Goal: Task Accomplishment & Management: Manage account settings

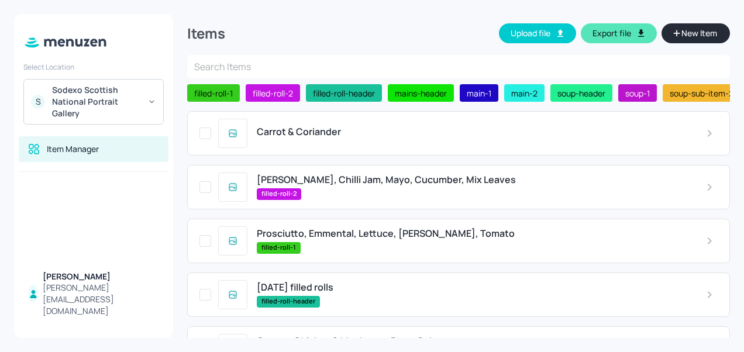
scroll to position [417, 0]
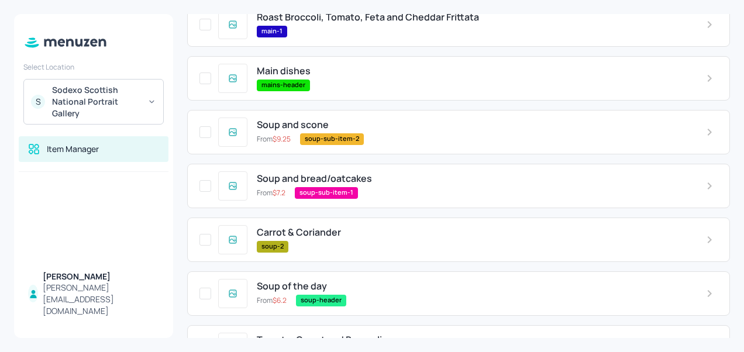
scroll to position [417, 0]
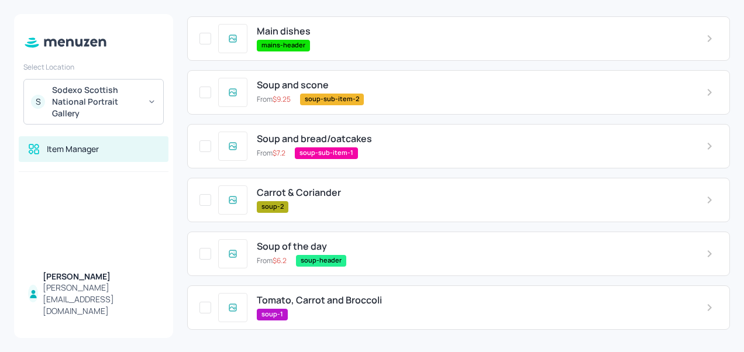
click at [297, 306] on div "Tomato, Carrot and Broccoli soup-1" at bounding box center [471, 307] width 449 height 25
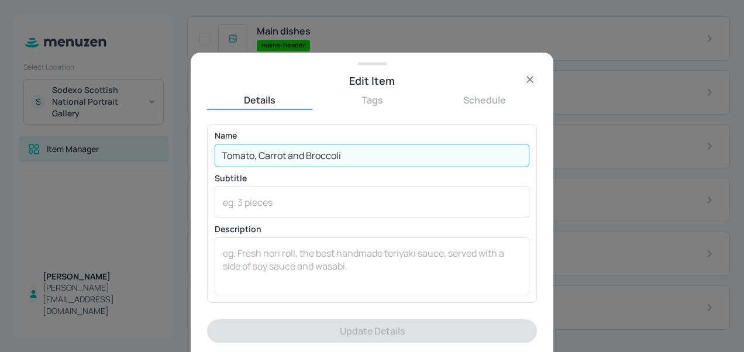
click at [358, 156] on input "Tomato, Carrot and Broccoli" at bounding box center [372, 155] width 314 height 23
click at [528, 78] on icon at bounding box center [529, 79] width 5 height 5
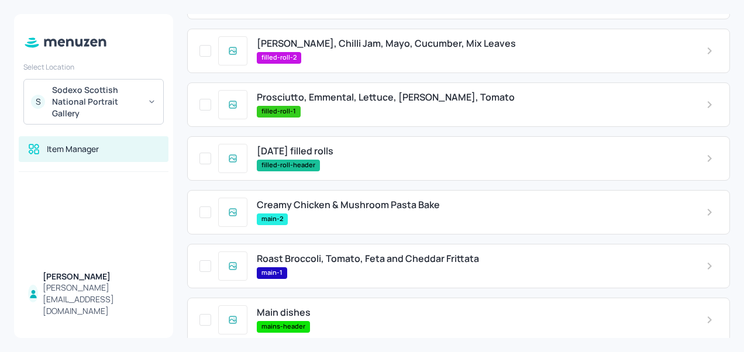
scroll to position [135, 0]
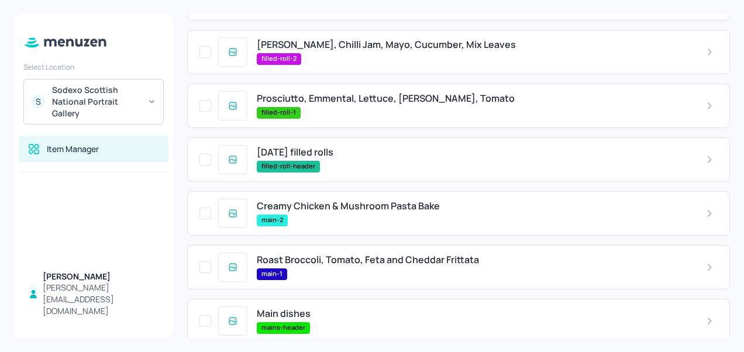
click at [360, 208] on span "Creamy Chicken & Mushroom Pasta Bake" at bounding box center [348, 206] width 183 height 11
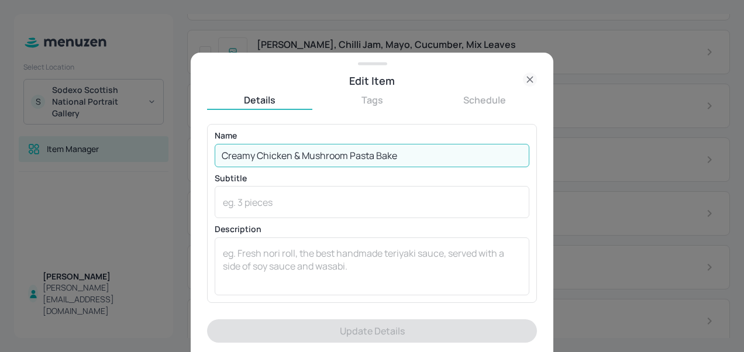
click at [409, 150] on input "Creamy Chicken & Mushroom Pasta Bake" at bounding box center [372, 155] width 314 height 23
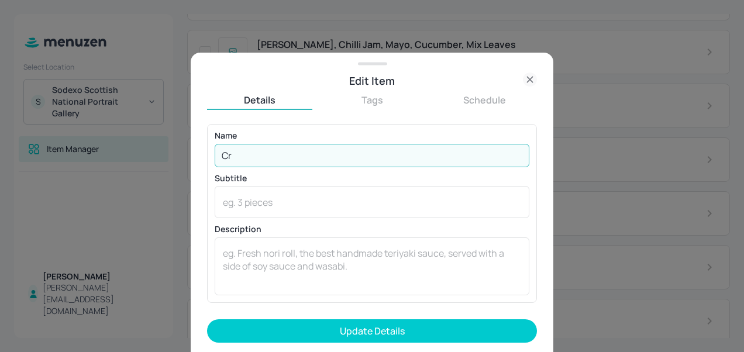
type input "C"
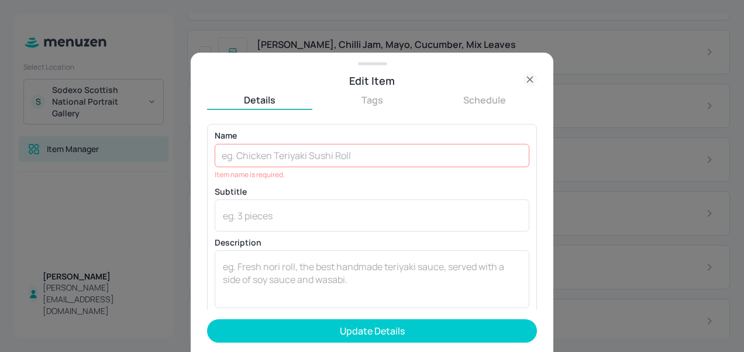
click at [524, 81] on icon at bounding box center [530, 79] width 14 height 14
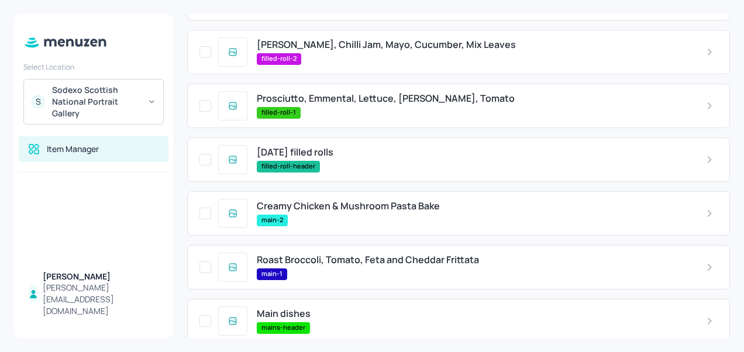
click at [351, 269] on div "main-1" at bounding box center [472, 274] width 430 height 12
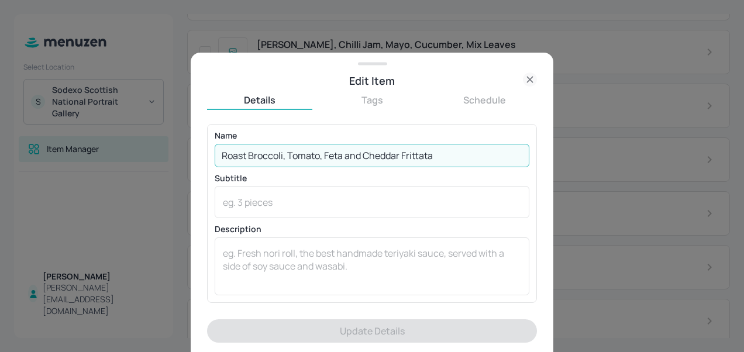
drag, startPoint x: 457, startPoint y: 158, endPoint x: 167, endPoint y: 160, distance: 289.9
click at [167, 160] on div "Edit Item Details Tags Schedule Name Roast Broccoli, Tomato, Feta and Cheddar F…" at bounding box center [372, 176] width 744 height 352
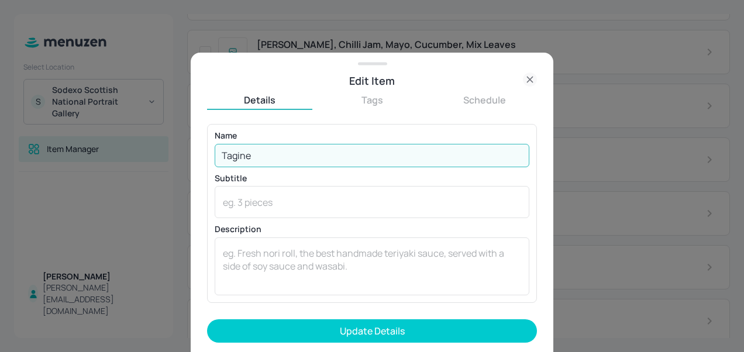
click at [382, 153] on input "Tagine" at bounding box center [372, 155] width 314 height 23
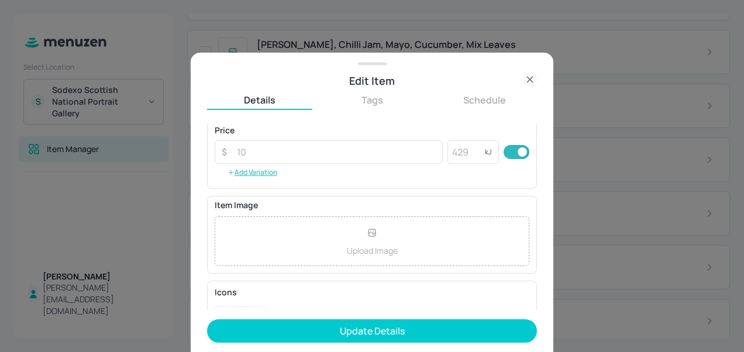
scroll to position [208, 0]
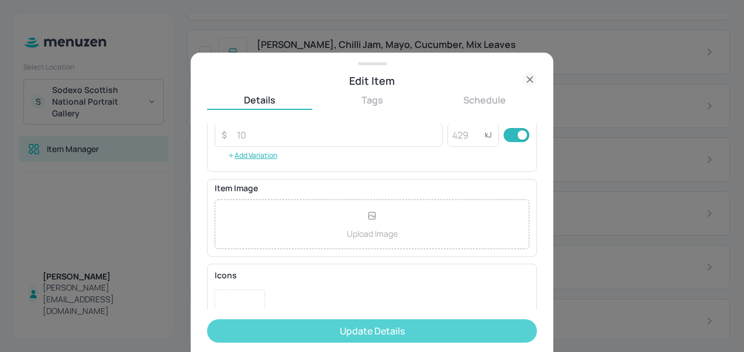
type input "Tagine Stuffed Aubergine with Mozzarella"
click at [402, 329] on button "Update Details" at bounding box center [372, 330] width 330 height 23
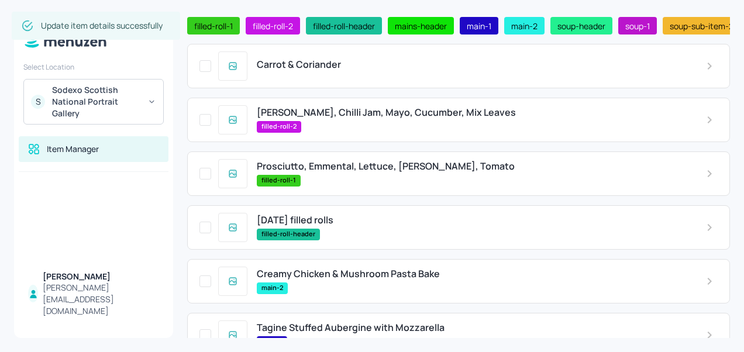
scroll to position [56, 0]
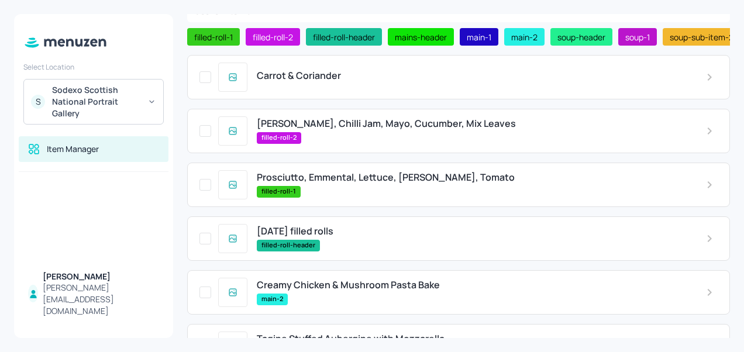
click at [405, 178] on span "Prosciutto, Emmental, Lettuce, [PERSON_NAME], Tomato" at bounding box center [386, 177] width 258 height 11
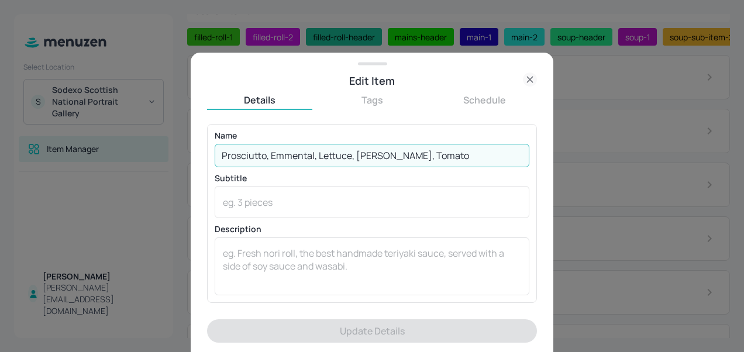
click at [468, 157] on input "Prosciutto, Emmental, Lettuce, [PERSON_NAME], Tomato" at bounding box center [372, 155] width 314 height 23
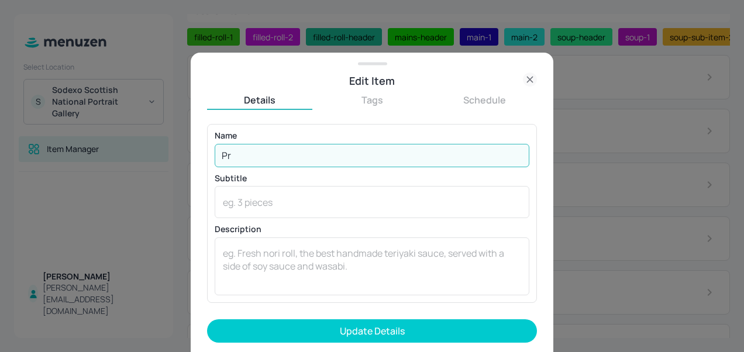
type input "P"
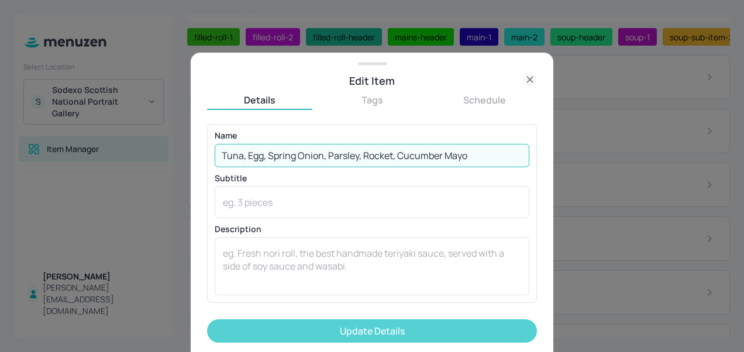
type input "Tuna, Egg, Spring Onion, Parsley, Rocket, Cucumber Mayo"
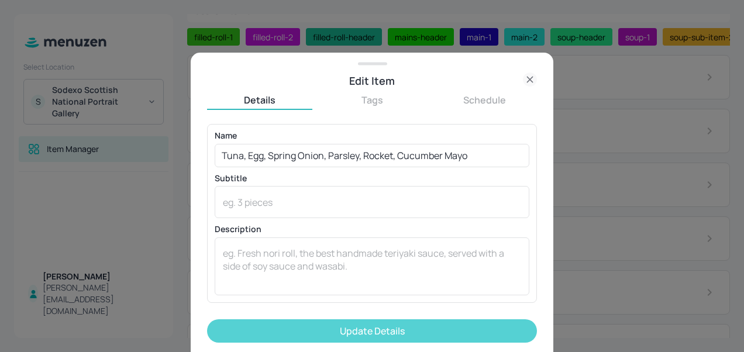
click at [407, 326] on button "Update Details" at bounding box center [372, 330] width 330 height 23
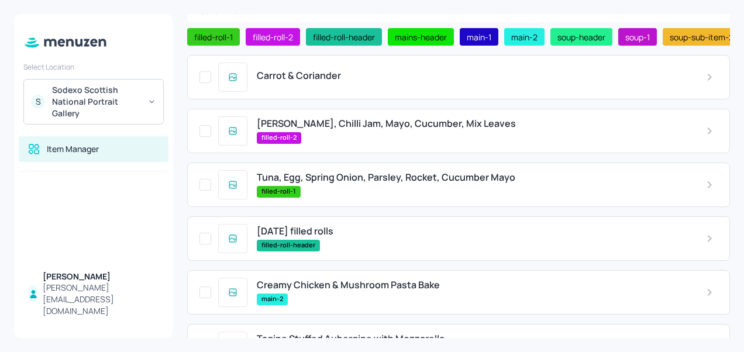
click at [347, 124] on span "[PERSON_NAME], Chilli Jam, Mayo, Cucumber, Mix Leaves" at bounding box center [386, 123] width 259 height 11
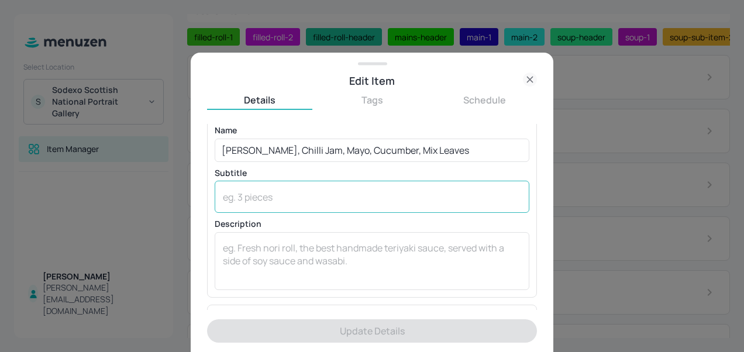
scroll to position [6, 0]
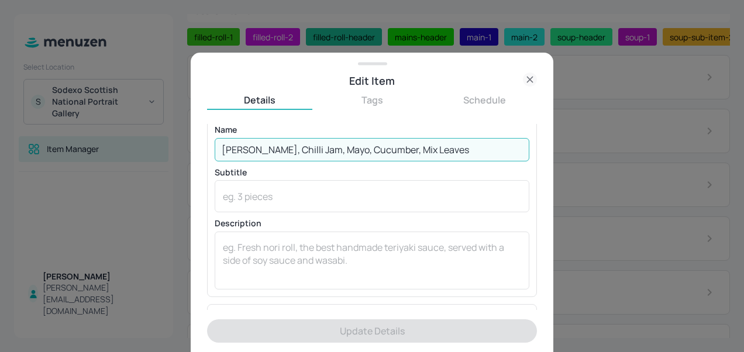
drag, startPoint x: 419, startPoint y: 146, endPoint x: -2, endPoint y: 175, distance: 421.8
click at [0, 175] on html "Select Location S Sodexo Scottish National Portrait Gallery Item Manager [PERSO…" at bounding box center [372, 176] width 744 height 352
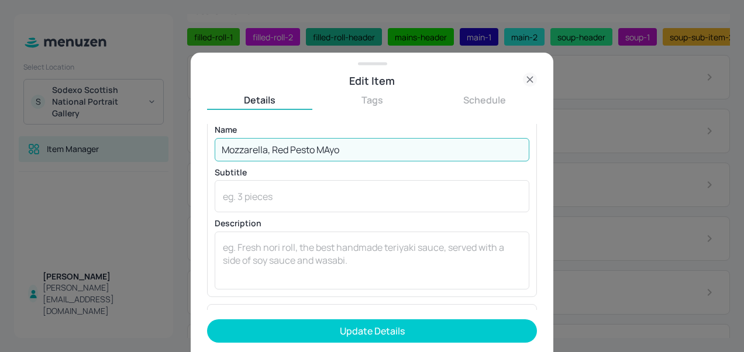
click at [369, 157] on input "Mozzarella, Red Pesto MAyo" at bounding box center [372, 149] width 314 height 23
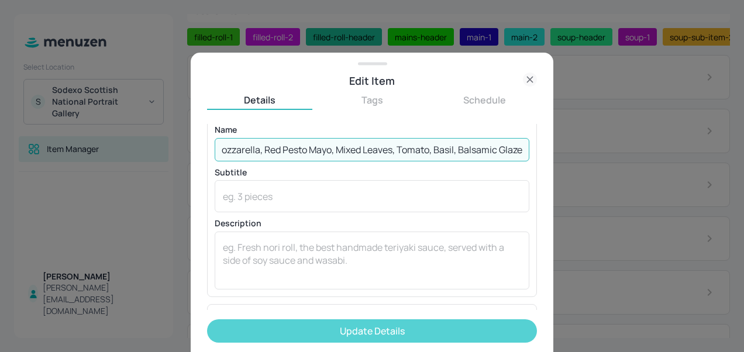
type input "Mozzarella, Red Pesto Mayo, Mixed Leaves, Tomato, Basil, Balsamic Glaze"
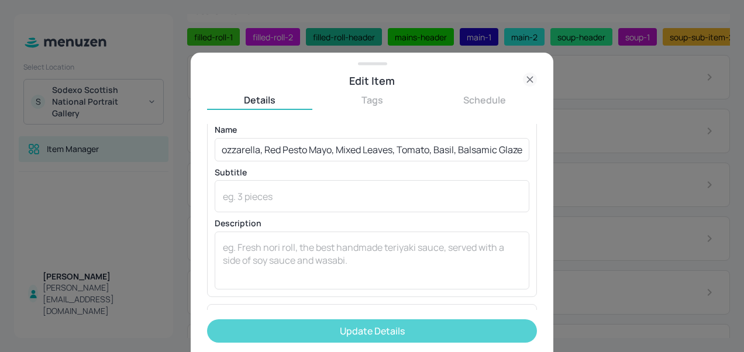
scroll to position [0, 0]
click at [352, 331] on button "Update Details" at bounding box center [372, 330] width 330 height 23
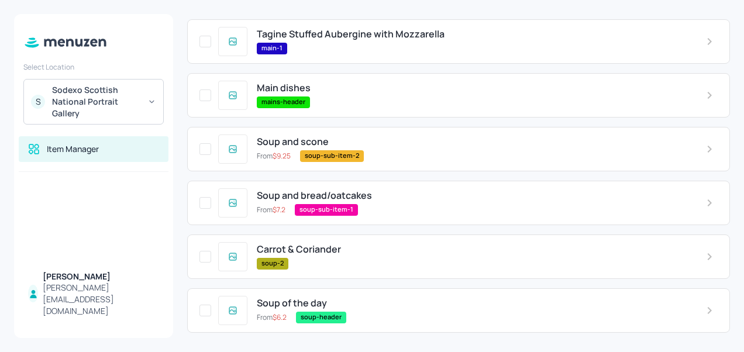
scroll to position [417, 0]
